Goal: Task Accomplishment & Management: Use online tool/utility

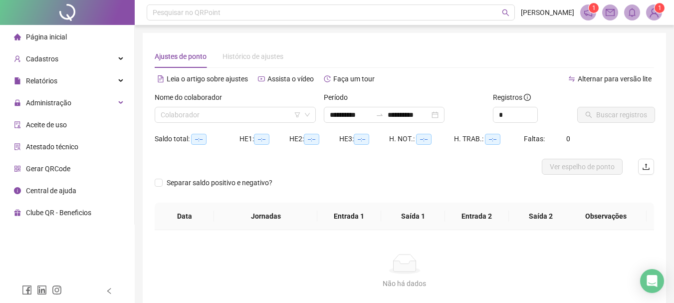
type input "**********"
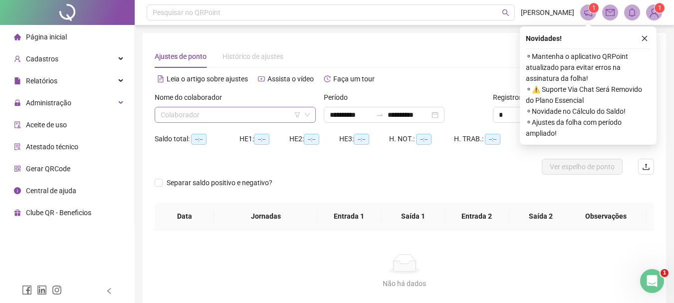
click at [208, 118] on input "search" at bounding box center [231, 114] width 140 height 15
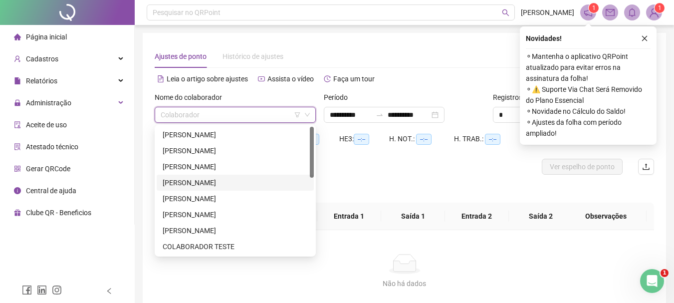
click at [199, 181] on div "[PERSON_NAME]" at bounding box center [235, 182] width 145 height 11
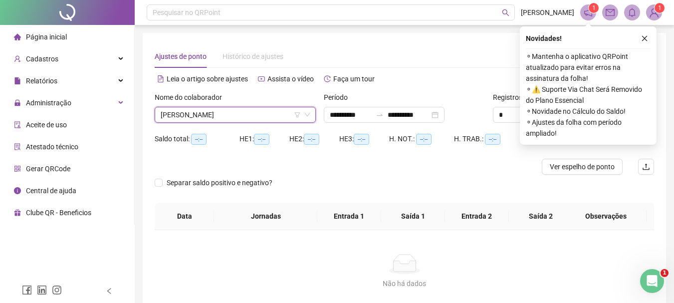
click at [652, 35] on div "Novidades ! ⚬ Mantenha o aplicativo QRPoint atualizado para evitar erros na ass…" at bounding box center [588, 85] width 137 height 118
click at [647, 35] on icon "close" at bounding box center [644, 38] width 7 height 7
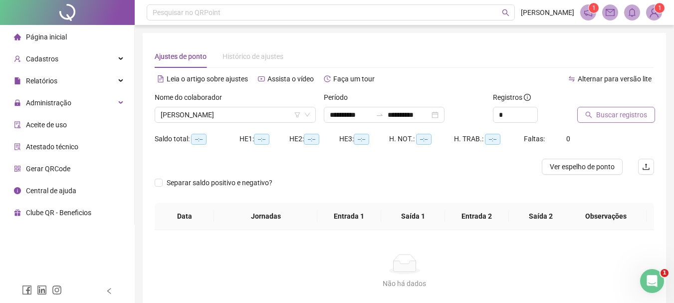
click at [613, 120] on span "Buscar registros" at bounding box center [621, 114] width 51 height 11
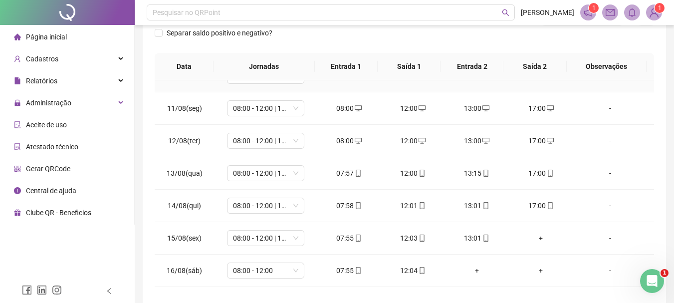
scroll to position [349, 0]
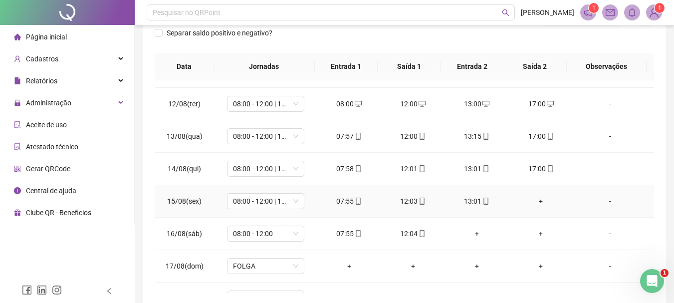
click at [539, 199] on div "+" at bounding box center [541, 201] width 48 height 11
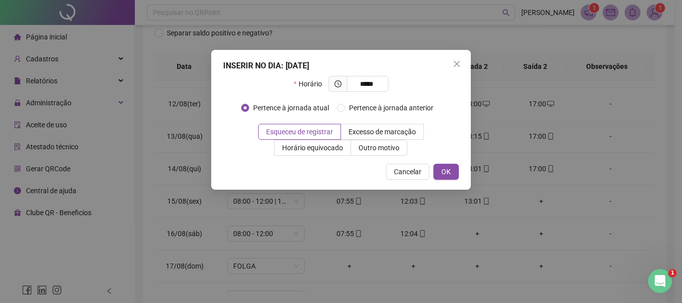
type input "*****"
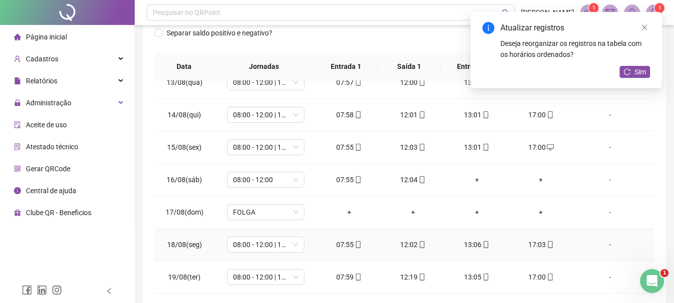
scroll to position [195, 0]
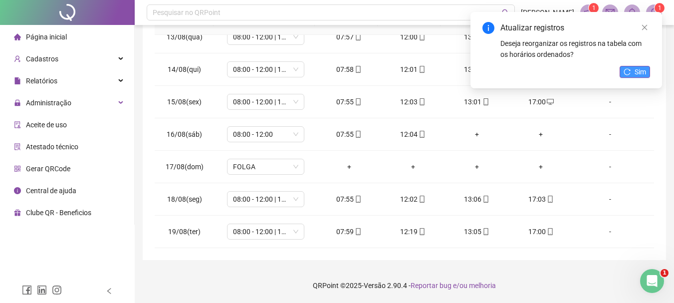
click at [638, 71] on span "Sim" at bounding box center [640, 71] width 11 height 11
